Goal: Task Accomplishment & Management: Manage account settings

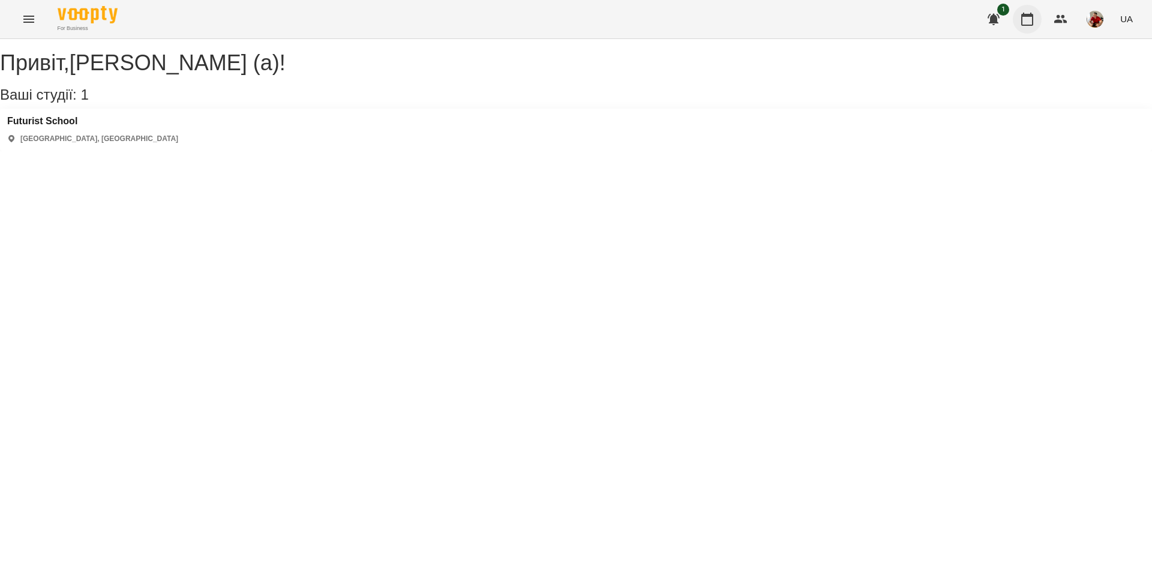
click at [1026, 13] on icon "button" at bounding box center [1027, 19] width 14 height 14
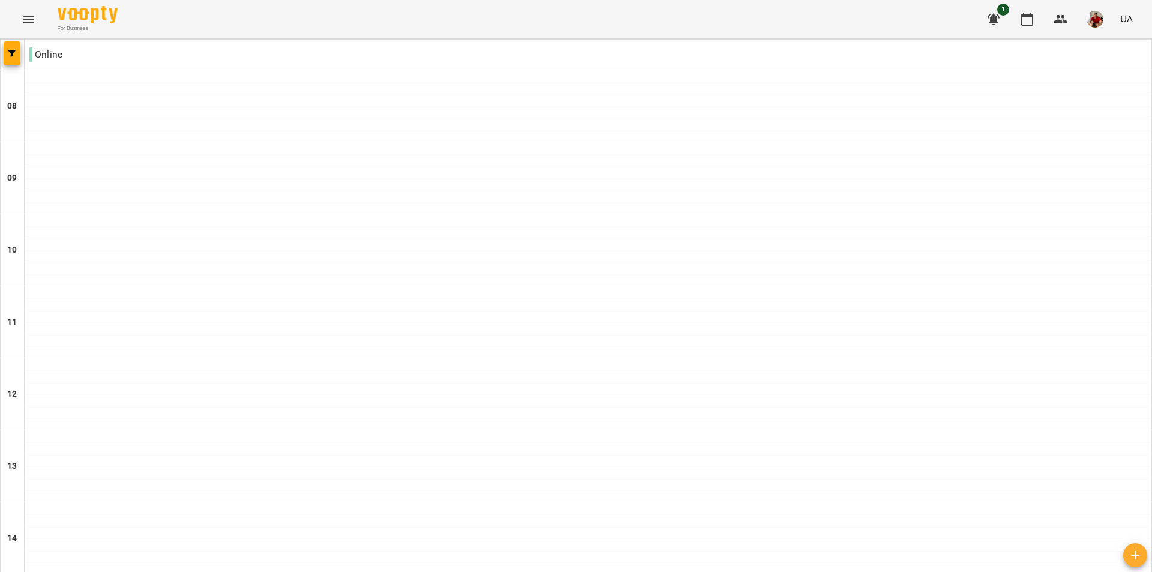
scroll to position [658, 0]
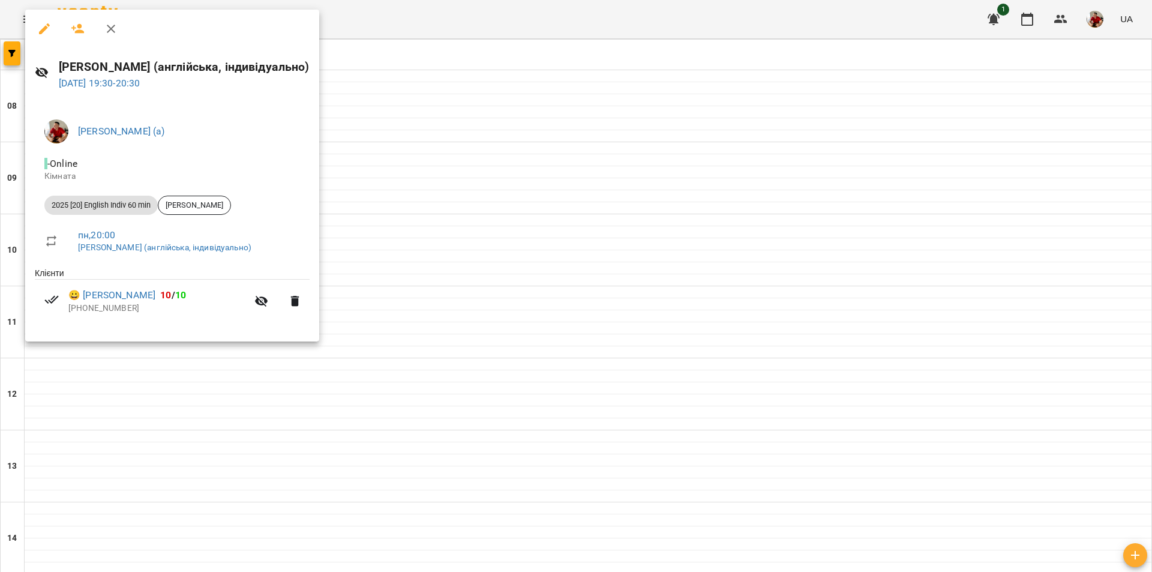
click at [373, 343] on div at bounding box center [576, 286] width 1152 height 572
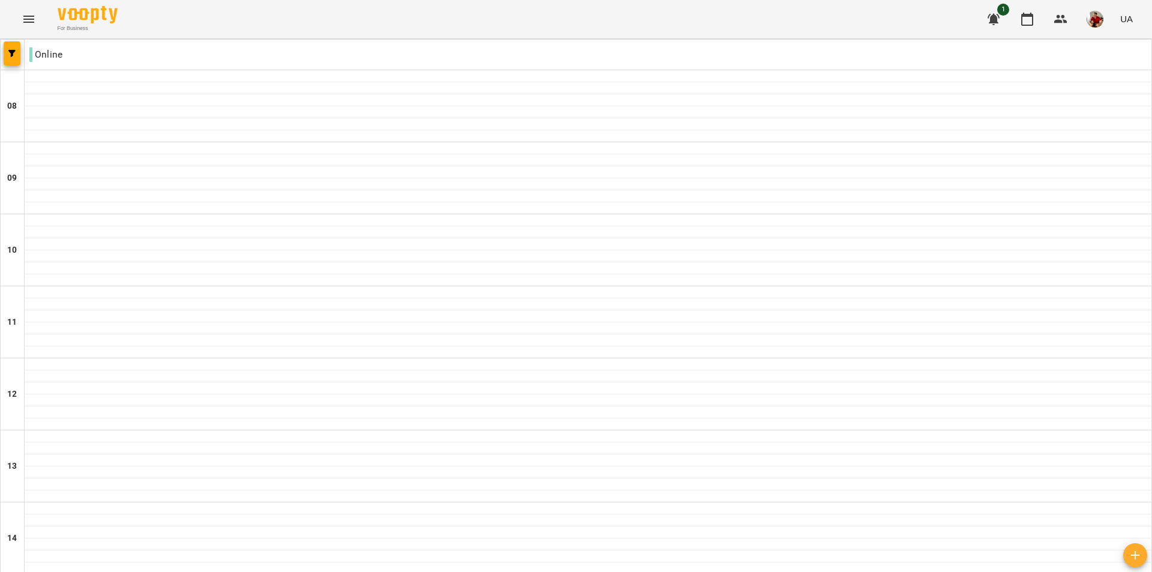
click at [1095, 22] on img "button" at bounding box center [1095, 19] width 17 height 17
click at [1062, 45] on span "[PERSON_NAME] (а)" at bounding box center [1046, 45] width 80 height 14
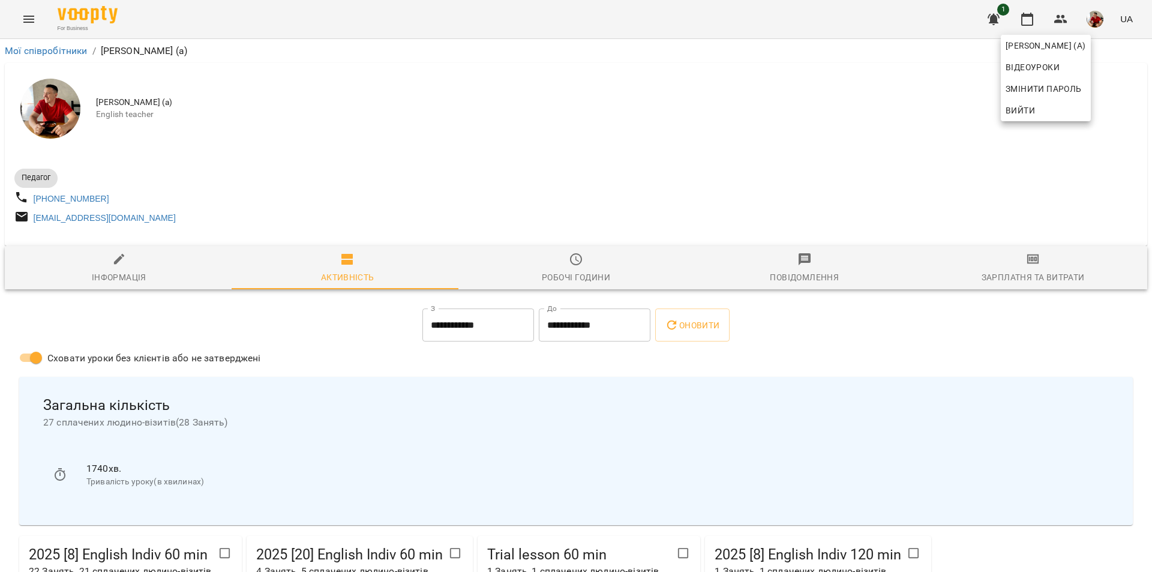
click at [1148, 127] on div at bounding box center [576, 286] width 1152 height 572
click at [1101, 18] on img "button" at bounding box center [1095, 19] width 17 height 17
click at [946, 53] on div at bounding box center [576, 286] width 1152 height 572
click at [1097, 31] on button "button" at bounding box center [1095, 19] width 31 height 31
click at [1026, 23] on div at bounding box center [576, 286] width 1152 height 572
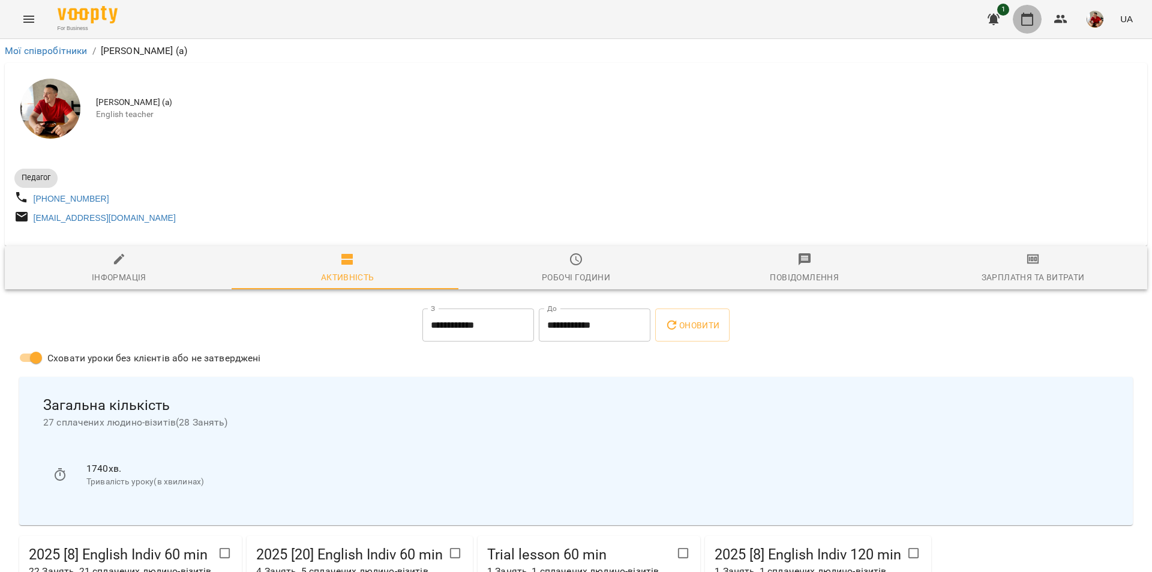
click at [1028, 18] on icon "button" at bounding box center [1027, 19] width 14 height 14
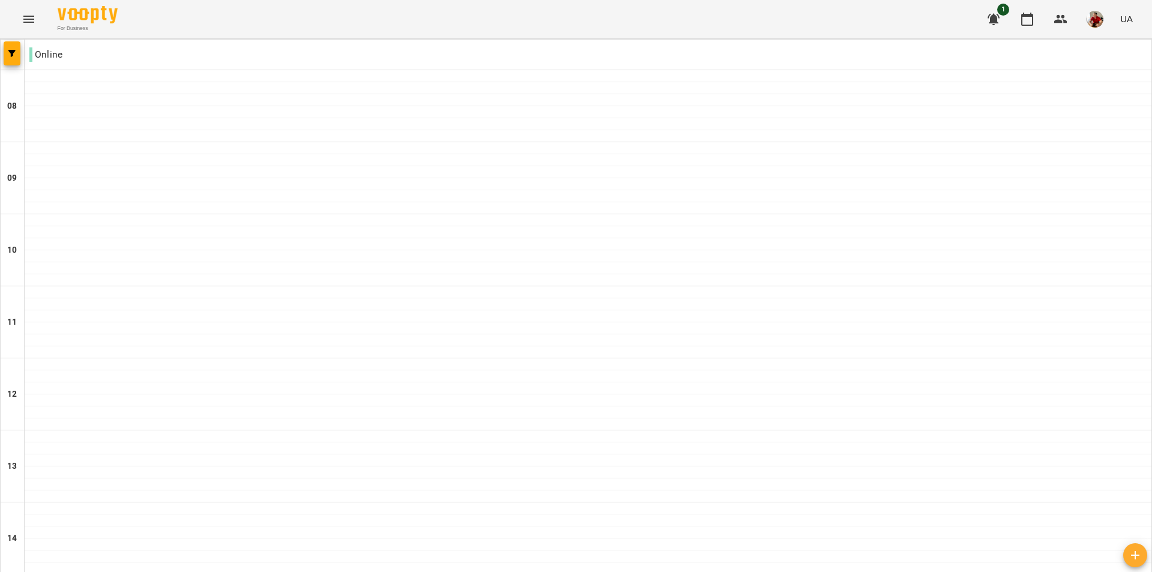
scroll to position [360, 0]
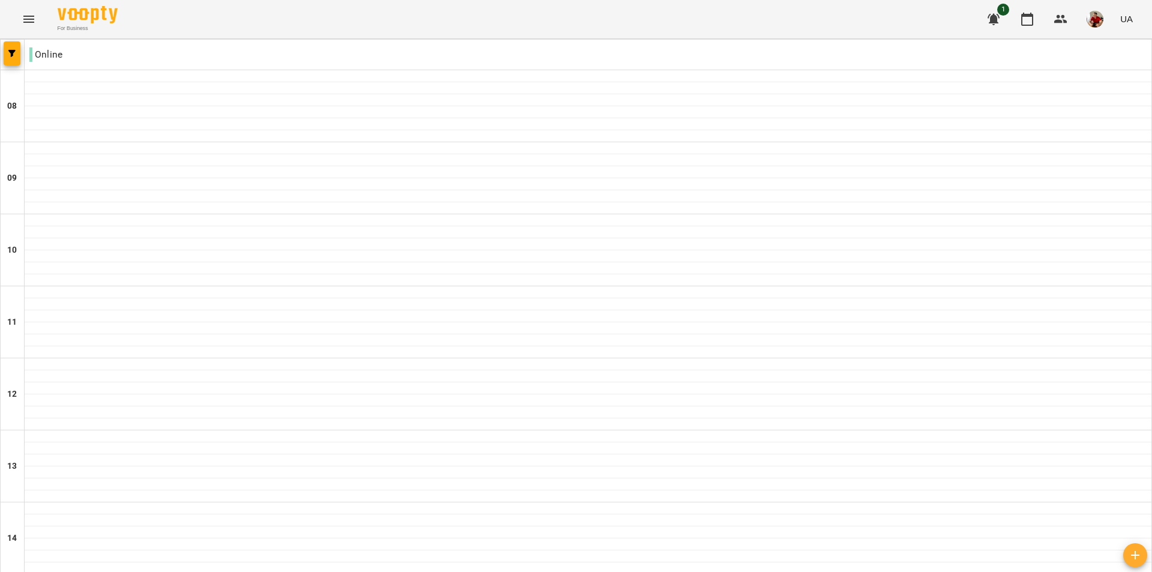
scroll to position [600, 0]
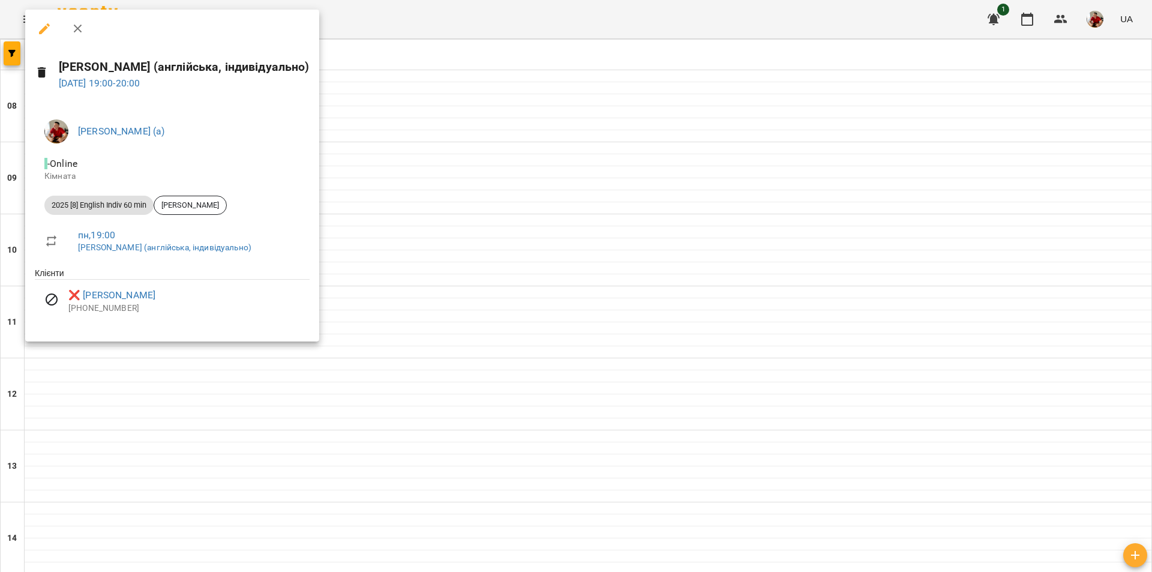
click at [403, 203] on div at bounding box center [576, 286] width 1152 height 572
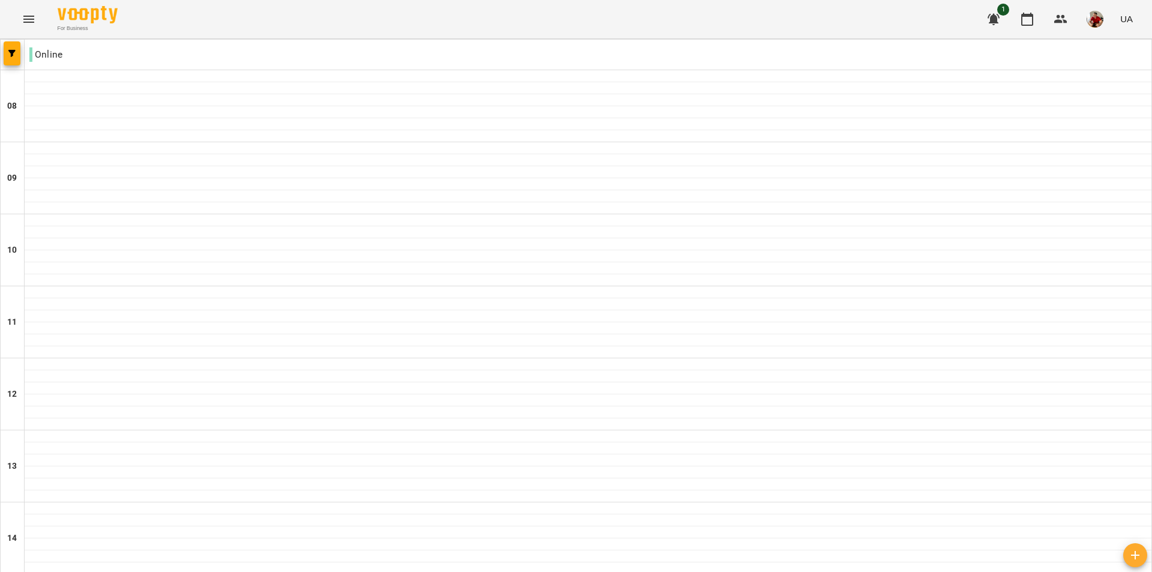
scroll to position [538, 0]
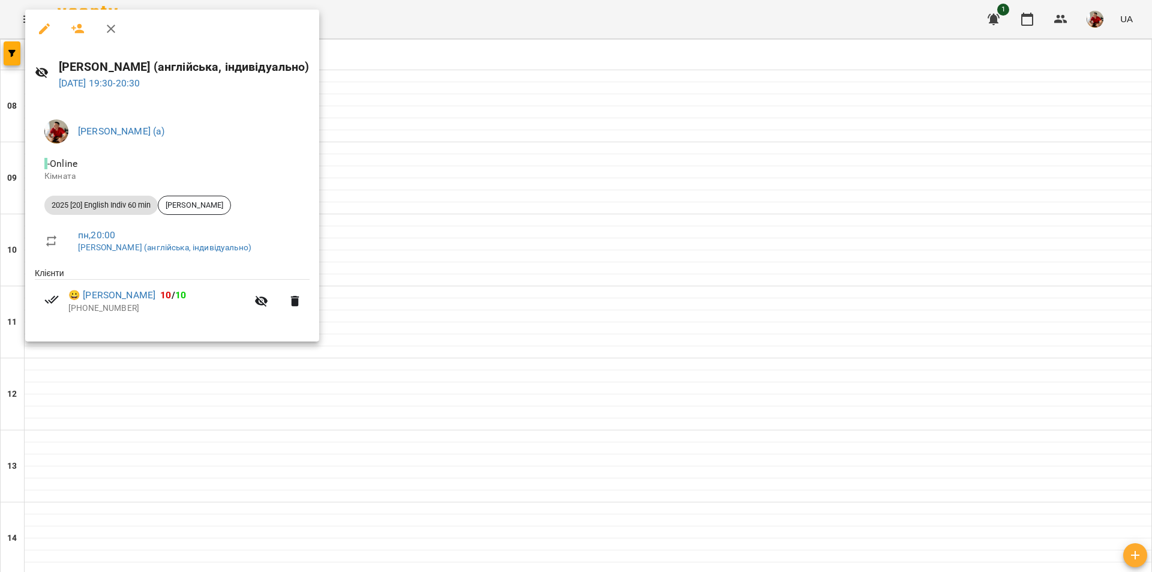
click at [374, 357] on div at bounding box center [576, 286] width 1152 height 572
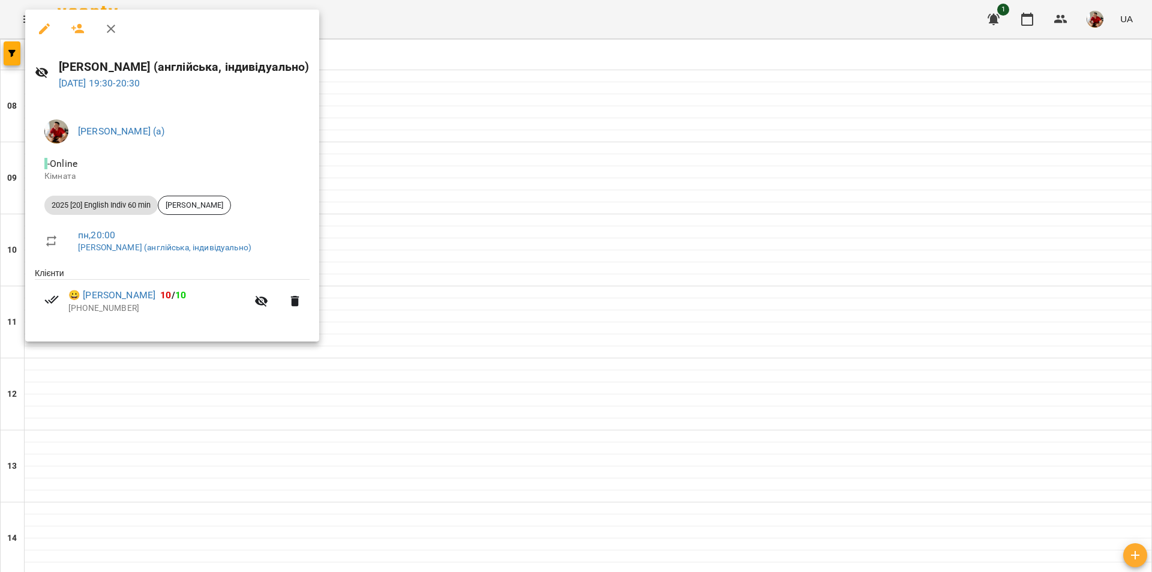
click at [431, 223] on div at bounding box center [576, 286] width 1152 height 572
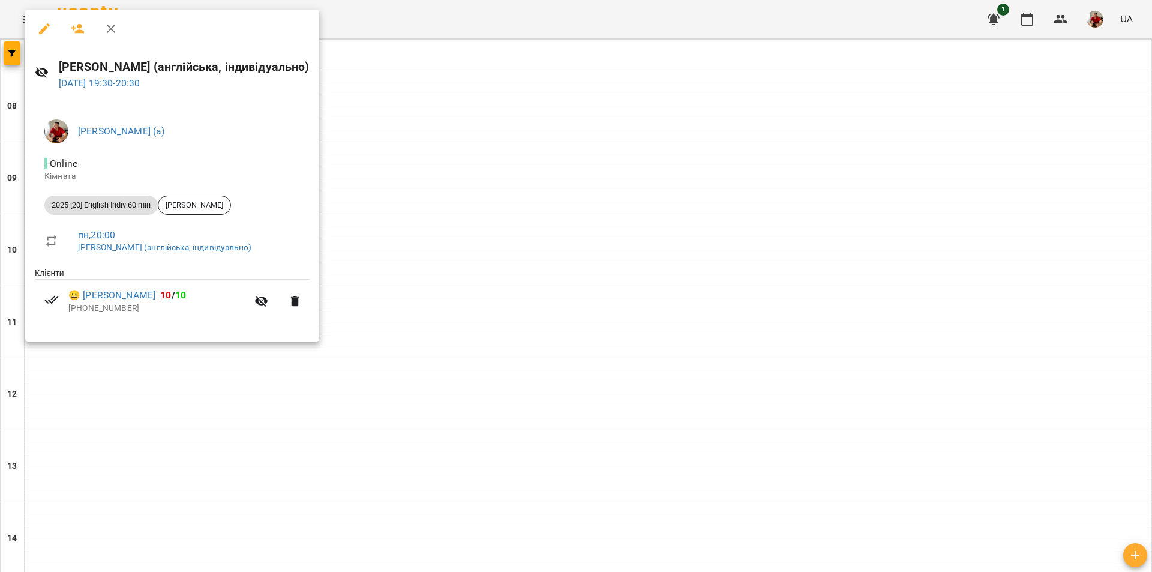
click at [424, 335] on div at bounding box center [576, 286] width 1152 height 572
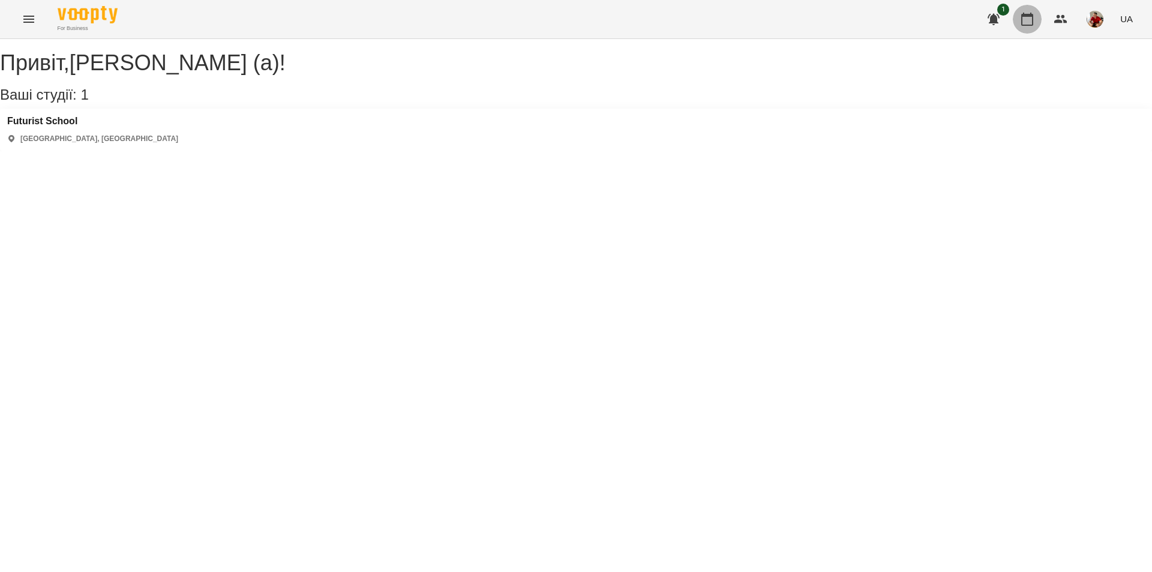
click at [1032, 24] on icon "button" at bounding box center [1027, 19] width 14 height 14
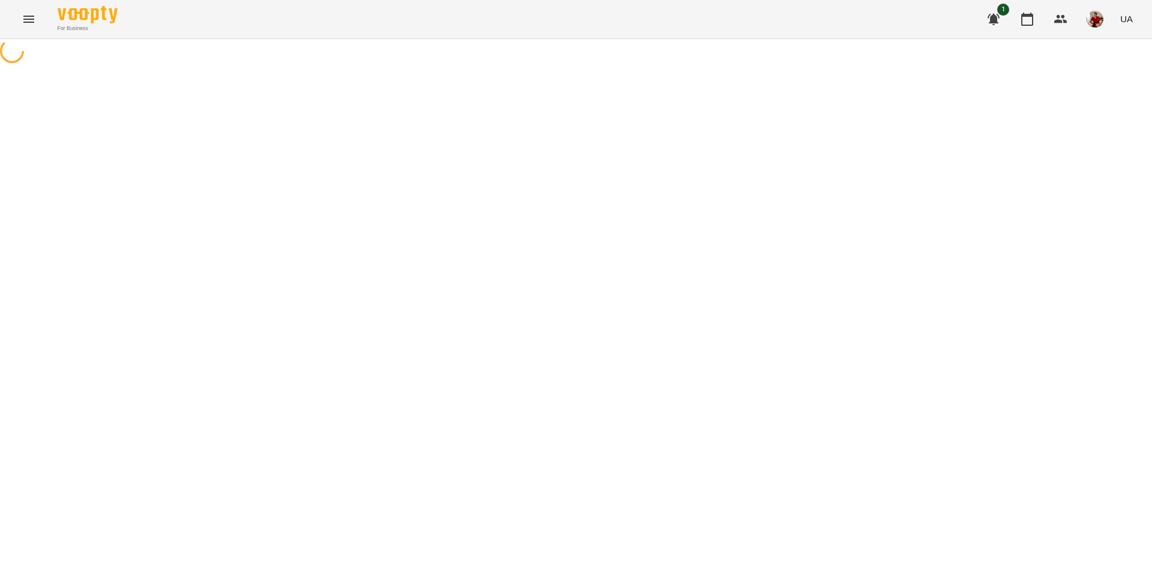
click at [1099, 20] on img "button" at bounding box center [1095, 19] width 17 height 17
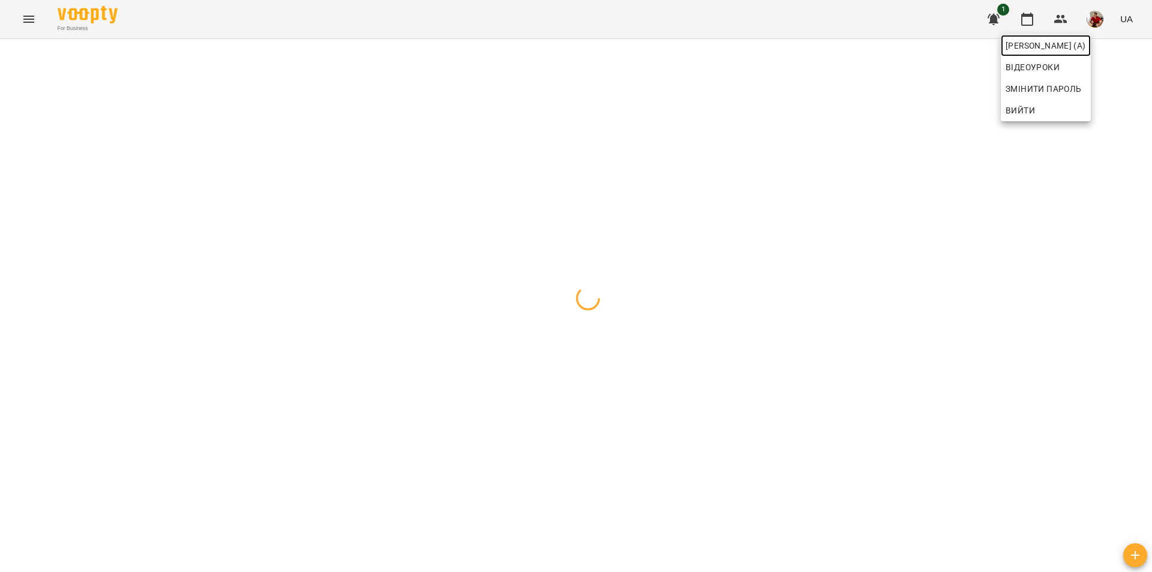
click at [1067, 48] on span "[PERSON_NAME] (а)" at bounding box center [1046, 45] width 80 height 14
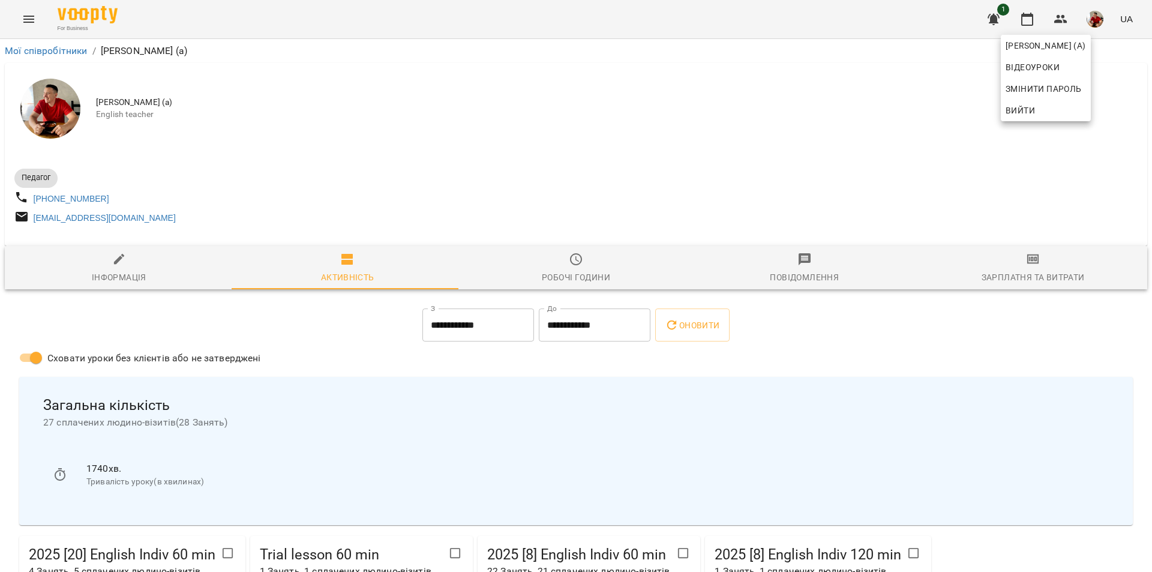
click at [1133, 150] on div at bounding box center [576, 286] width 1152 height 572
click at [1022, 24] on icon "button" at bounding box center [1027, 19] width 14 height 14
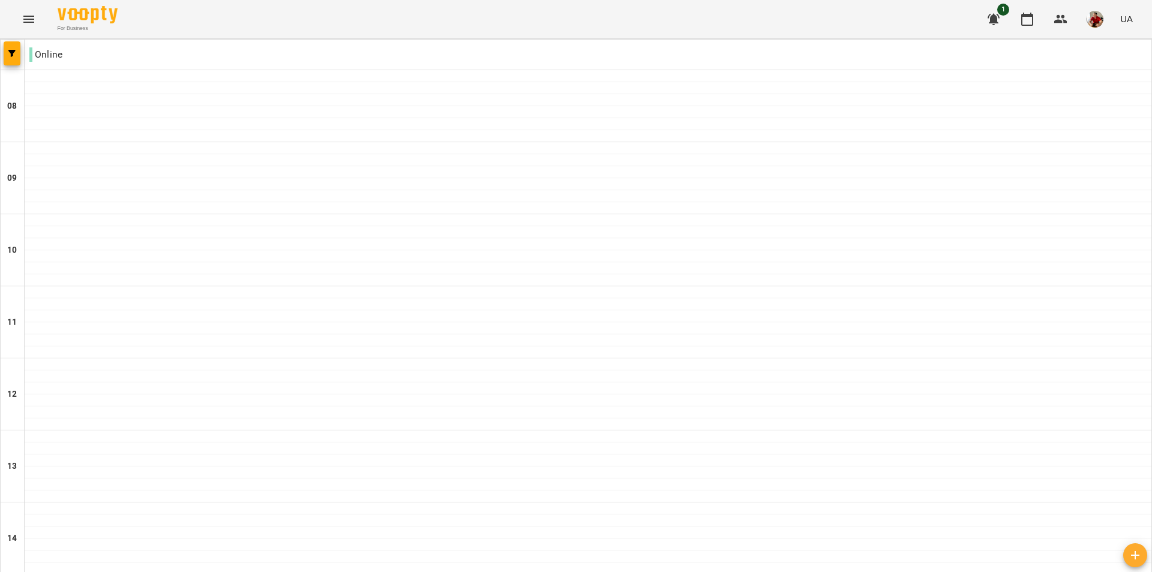
scroll to position [478, 0]
